Goal: Task Accomplishment & Management: Use online tool/utility

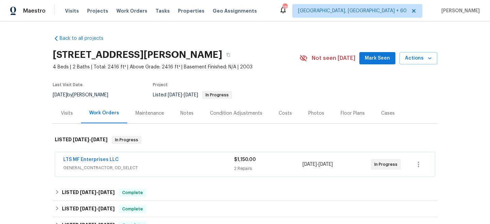
click at [248, 168] on div "2 Repairs" at bounding box center [268, 168] width 68 height 7
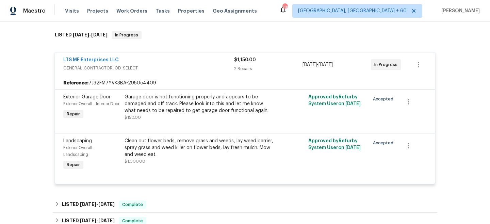
scroll to position [107, 0]
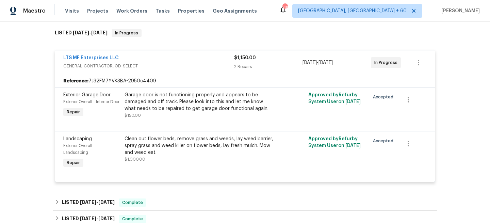
click at [245, 68] on div "2 Repairs" at bounding box center [268, 66] width 68 height 7
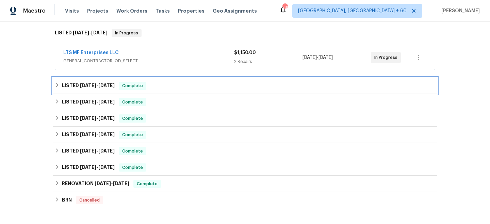
click at [141, 87] on span "Complete" at bounding box center [132, 85] width 26 height 7
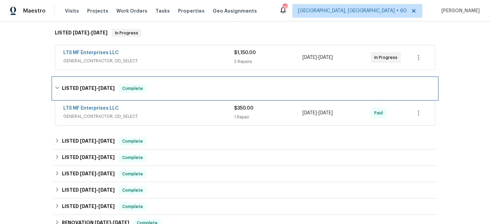
click at [141, 87] on span "Complete" at bounding box center [132, 88] width 26 height 7
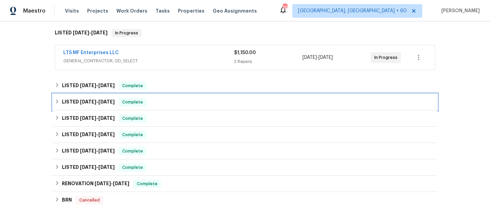
click at [128, 104] on span "Complete" at bounding box center [132, 102] width 26 height 7
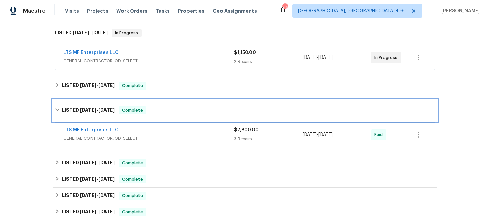
click at [128, 104] on div "LISTED [DATE] - [DATE] Complete" at bounding box center [245, 110] width 384 height 22
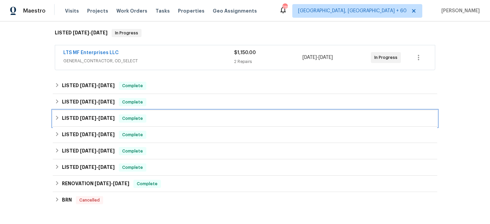
click at [120, 118] on div "Complete" at bounding box center [133, 118] width 28 height 8
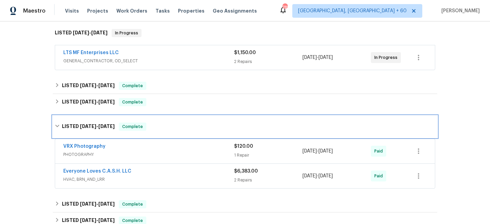
click at [119, 118] on div "LISTED [DATE] - [DATE] Complete" at bounding box center [245, 127] width 384 height 22
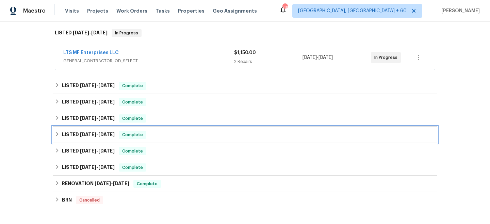
click at [111, 139] on div "LISTED [DATE] - [DATE] Complete" at bounding box center [245, 135] width 384 height 16
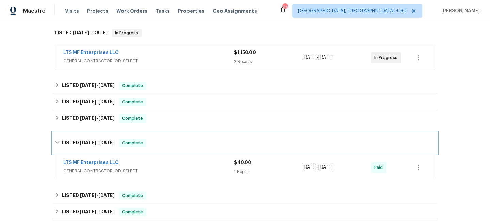
click at [111, 139] on h6 "LISTED [DATE] - [DATE]" at bounding box center [88, 143] width 53 height 8
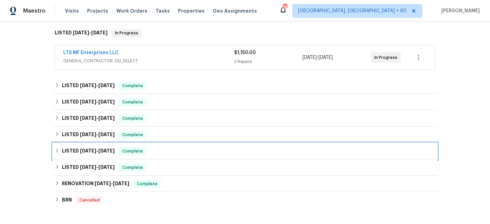
click at [111, 155] on div "LISTED [DATE] - [DATE] Complete" at bounding box center [245, 151] width 384 height 16
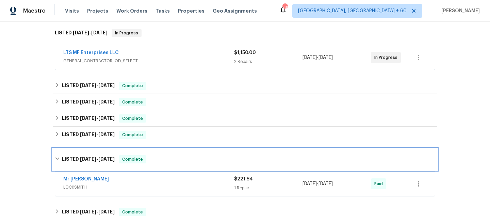
click at [111, 155] on h6 "LISTED [DATE] - [DATE]" at bounding box center [88, 159] width 53 height 8
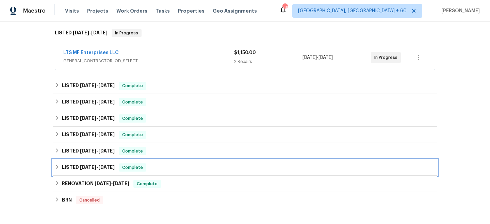
click at [111, 170] on h6 "LISTED [DATE] - [DATE]" at bounding box center [88, 167] width 53 height 8
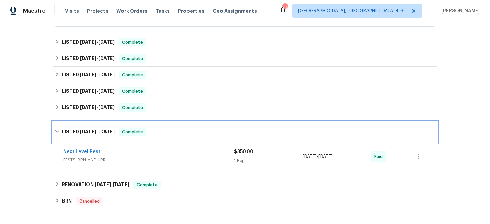
scroll to position [151, 0]
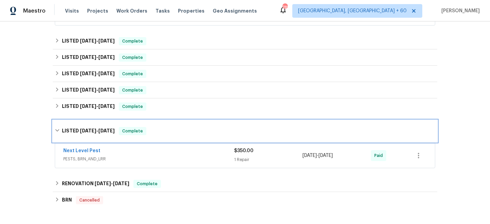
click at [110, 130] on span "[DATE]" at bounding box center [106, 130] width 16 height 5
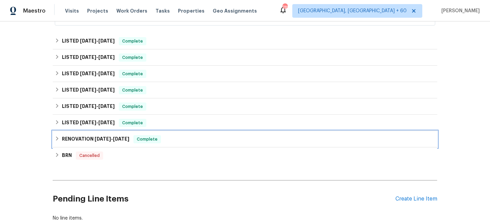
click at [106, 144] on div "RENOVATION [DATE] - [DATE] Complete" at bounding box center [245, 139] width 384 height 16
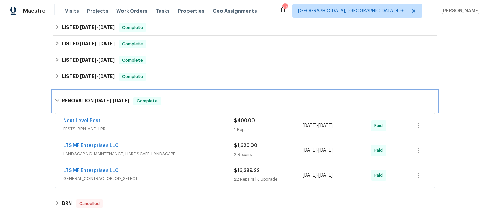
scroll to position [207, 0]
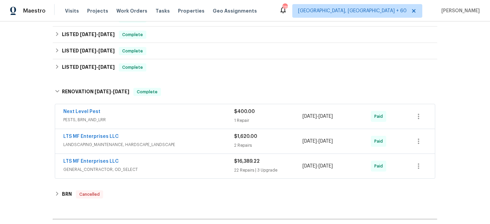
click at [244, 144] on div "2 Repairs" at bounding box center [268, 145] width 68 height 7
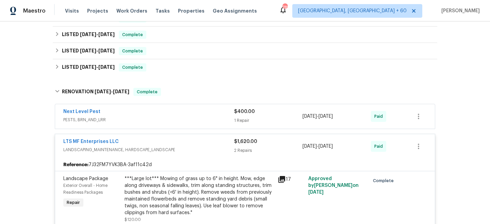
scroll to position [290, 0]
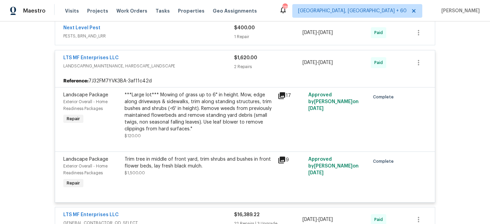
click at [246, 72] on div "LTS MF Enterprises LLC LANDSCAPING_MAINTENANCE, HARDSCAPE_LANDSCAPE $1,620.00 2…" at bounding box center [245, 62] width 380 height 24
click at [244, 55] on span "$1,620.00" at bounding box center [245, 57] width 23 height 5
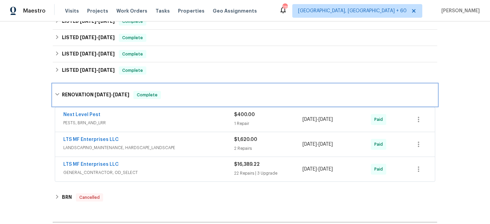
click at [66, 94] on h6 "RENOVATION [DATE] - [DATE]" at bounding box center [95, 95] width 67 height 8
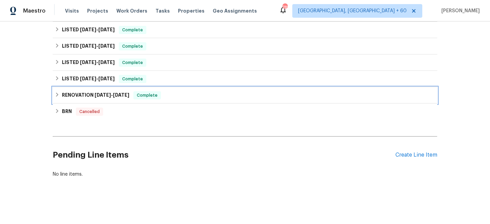
scroll to position [0, 0]
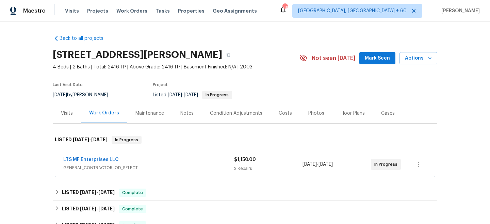
click at [154, 111] on div "Maintenance" at bounding box center [149, 113] width 29 height 7
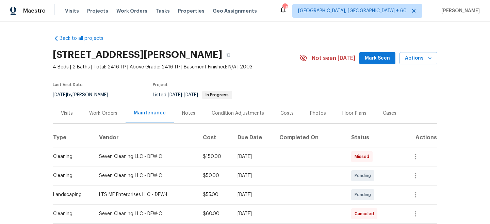
click at [94, 109] on div "Work Orders" at bounding box center [103, 113] width 45 height 20
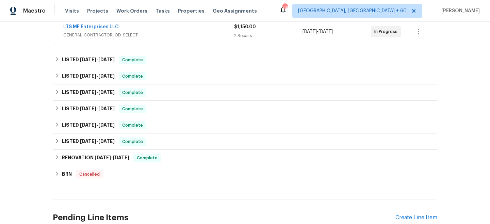
scroll to position [150, 0]
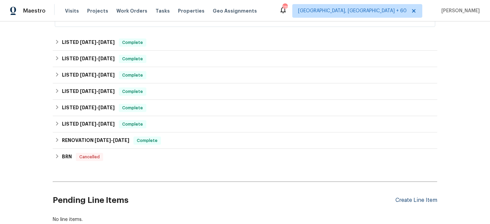
click at [415, 199] on div "Create Line Item" at bounding box center [416, 200] width 42 height 6
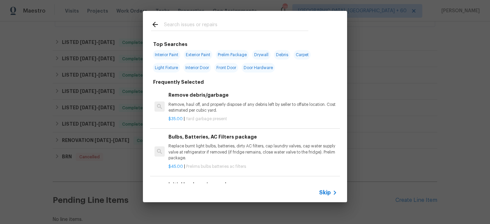
click at [324, 189] on span "Skip" at bounding box center [325, 192] width 12 height 7
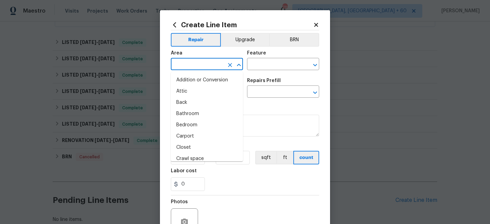
click at [210, 63] on input "text" at bounding box center [197, 65] width 53 height 11
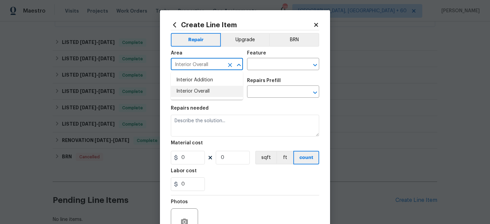
type input "Interior Overall"
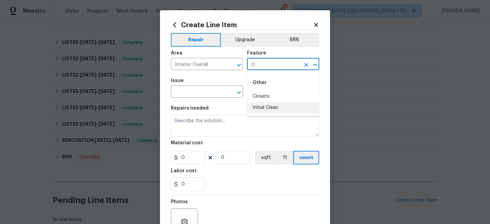
click at [276, 107] on li "Initial Clean" at bounding box center [283, 107] width 72 height 11
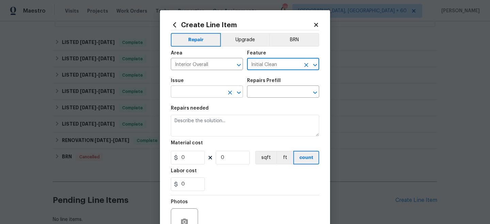
type input "Initial Clean"
click at [208, 89] on input "text" at bounding box center [197, 92] width 53 height 11
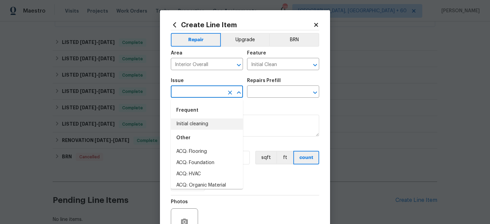
click at [200, 122] on li "Initial cleaning" at bounding box center [207, 123] width 72 height 11
type input "Initial cleaning"
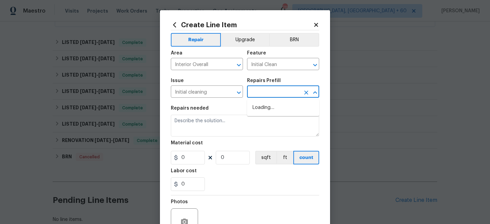
click at [261, 94] on input "text" at bounding box center [273, 92] width 53 height 11
click at [266, 105] on li "Initial cleaning $250.00" at bounding box center [283, 107] width 72 height 11
type input "Home Readiness Packages"
type input "Initial cleaning $250.00"
type textarea "1. Wipe down exterior doors and trim. 2. Clean out all exterior light fixtures …"
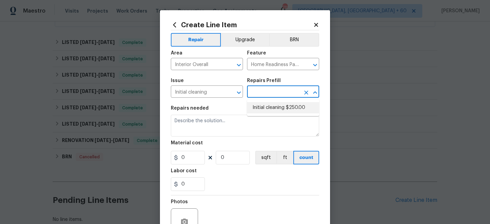
type input "250"
type input "1"
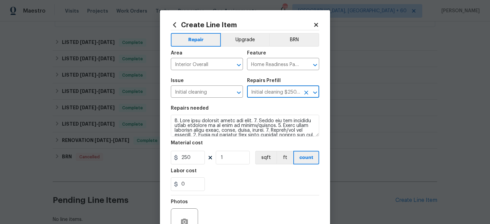
scroll to position [25, 0]
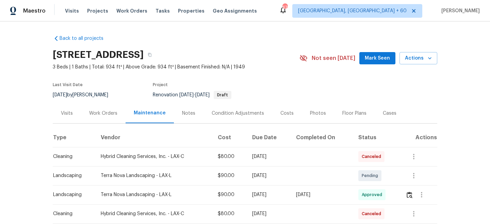
scroll to position [76, 0]
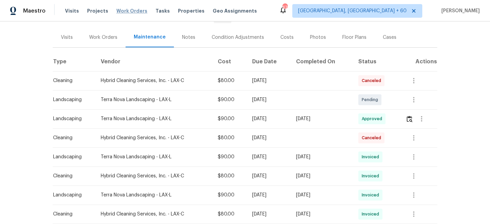
click at [132, 12] on span "Work Orders" at bounding box center [131, 10] width 31 height 7
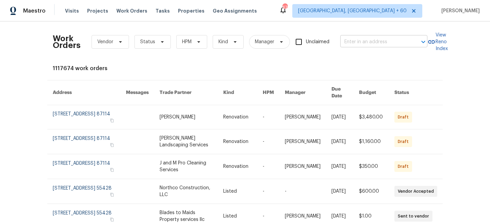
click at [375, 45] on input "text" at bounding box center [374, 42] width 68 height 11
paste input "322 Moffat Loop, Oviedo, FL 32765"
type input "322 Moffat Loop, Oviedo, FL 32765"
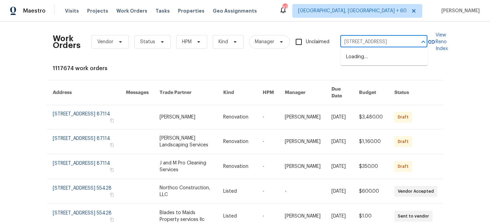
scroll to position [0, 13]
click at [377, 58] on li "322 Moffat Loop, Oviedo, FL 32765" at bounding box center [383, 56] width 87 height 11
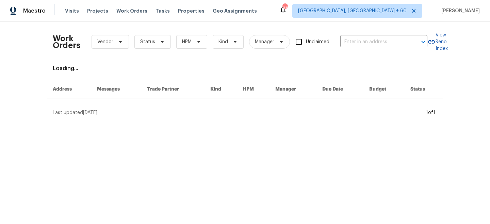
type input "322 Moffat Loop, Oviedo, FL 32765"
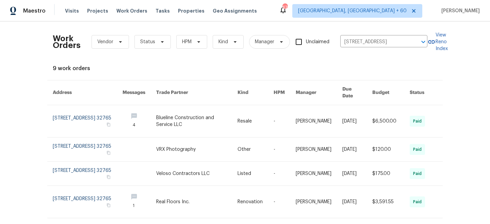
click at [240, 116] on td "Resale" at bounding box center [250, 121] width 36 height 32
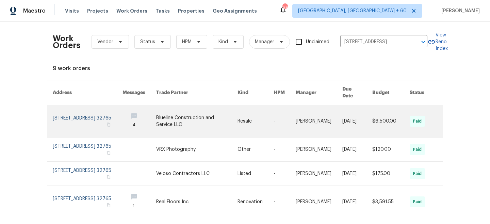
click at [210, 119] on link at bounding box center [196, 121] width 81 height 32
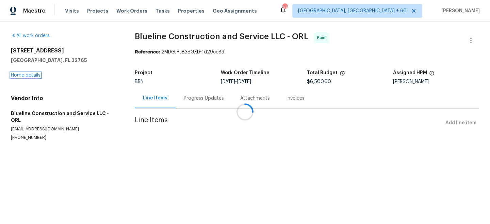
click at [28, 76] on link "Home details" at bounding box center [26, 75] width 30 height 5
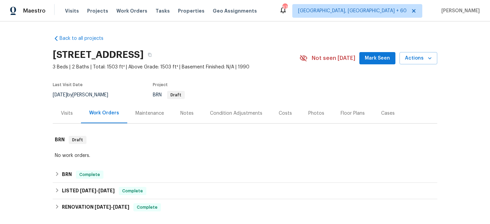
click at [157, 120] on div "Maintenance" at bounding box center [149, 113] width 45 height 20
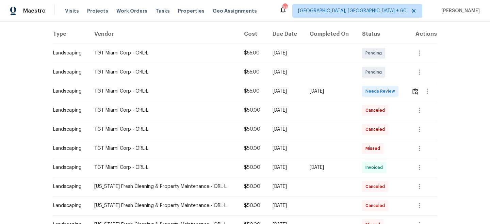
scroll to position [103, 0]
click at [415, 90] on img "button" at bounding box center [415, 91] width 6 height 6
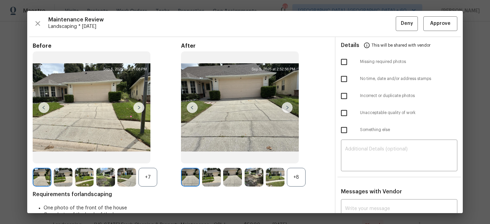
click at [142, 110] on img at bounding box center [138, 107] width 11 height 11
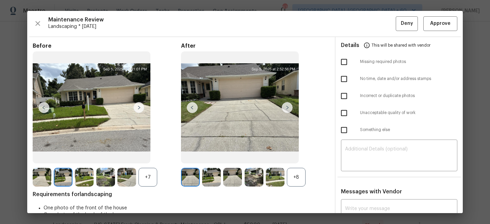
click at [292, 107] on img at bounding box center [240, 107] width 118 height 112
click at [289, 107] on img at bounding box center [287, 107] width 11 height 11
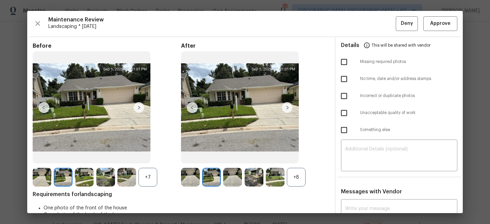
click at [288, 107] on img at bounding box center [287, 107] width 11 height 11
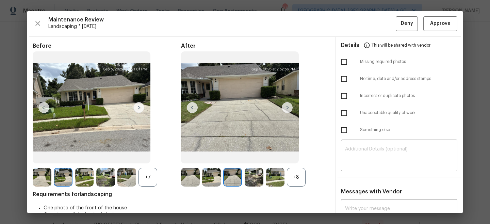
click at [288, 107] on img at bounding box center [287, 107] width 11 height 11
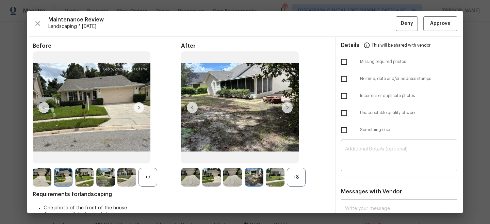
click at [288, 107] on img at bounding box center [287, 107] width 11 height 11
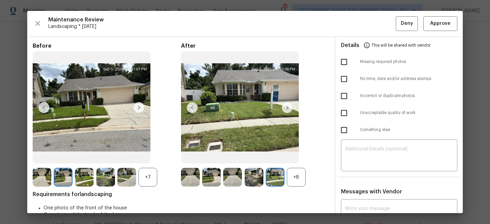
click at [135, 108] on img at bounding box center [138, 107] width 11 height 11
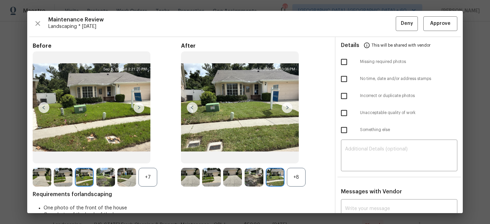
click at [136, 108] on img at bounding box center [138, 107] width 11 height 11
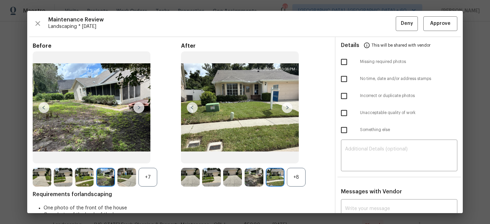
click at [41, 107] on img at bounding box center [43, 107] width 11 height 11
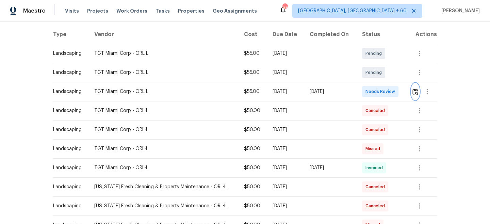
click at [413, 91] on img "button" at bounding box center [415, 91] width 6 height 6
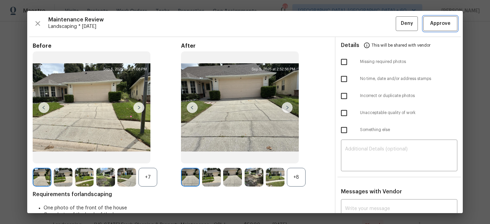
click at [439, 27] on span "Approve" at bounding box center [440, 23] width 20 height 9
